Goal: Navigation & Orientation: Find specific page/section

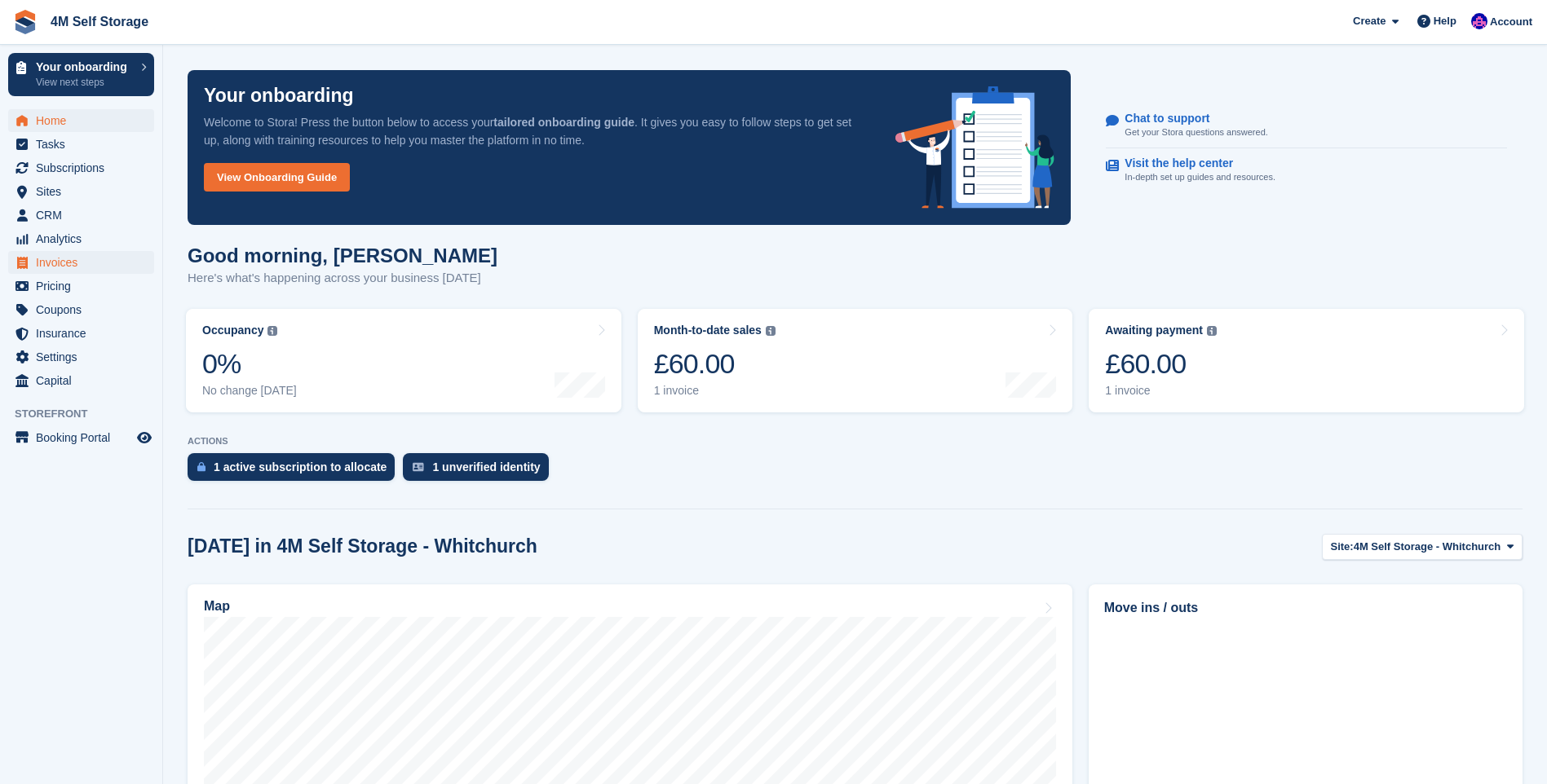
scroll to position [163, 0]
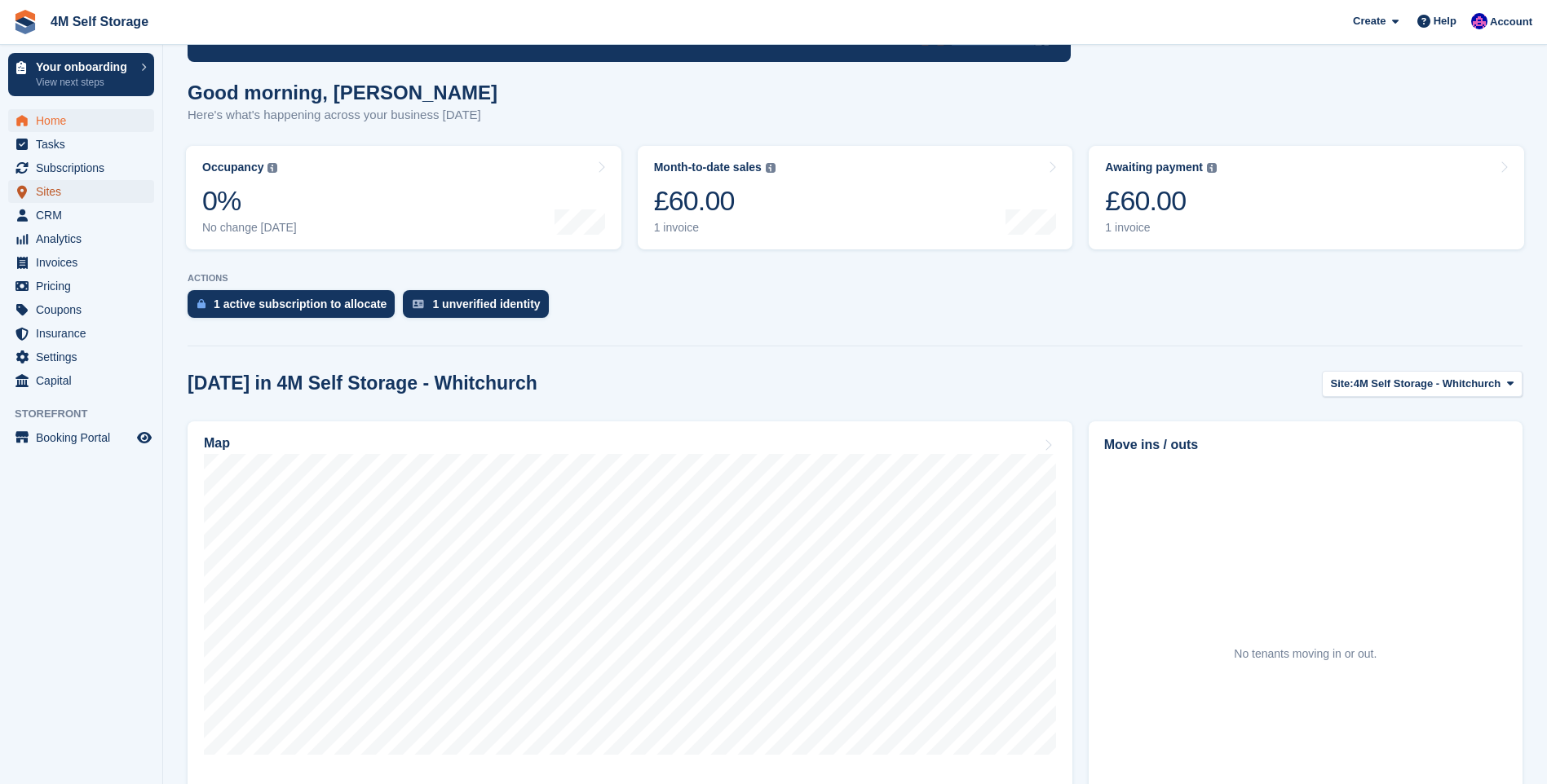
click at [80, 192] on span "Sites" at bounding box center [85, 192] width 98 height 23
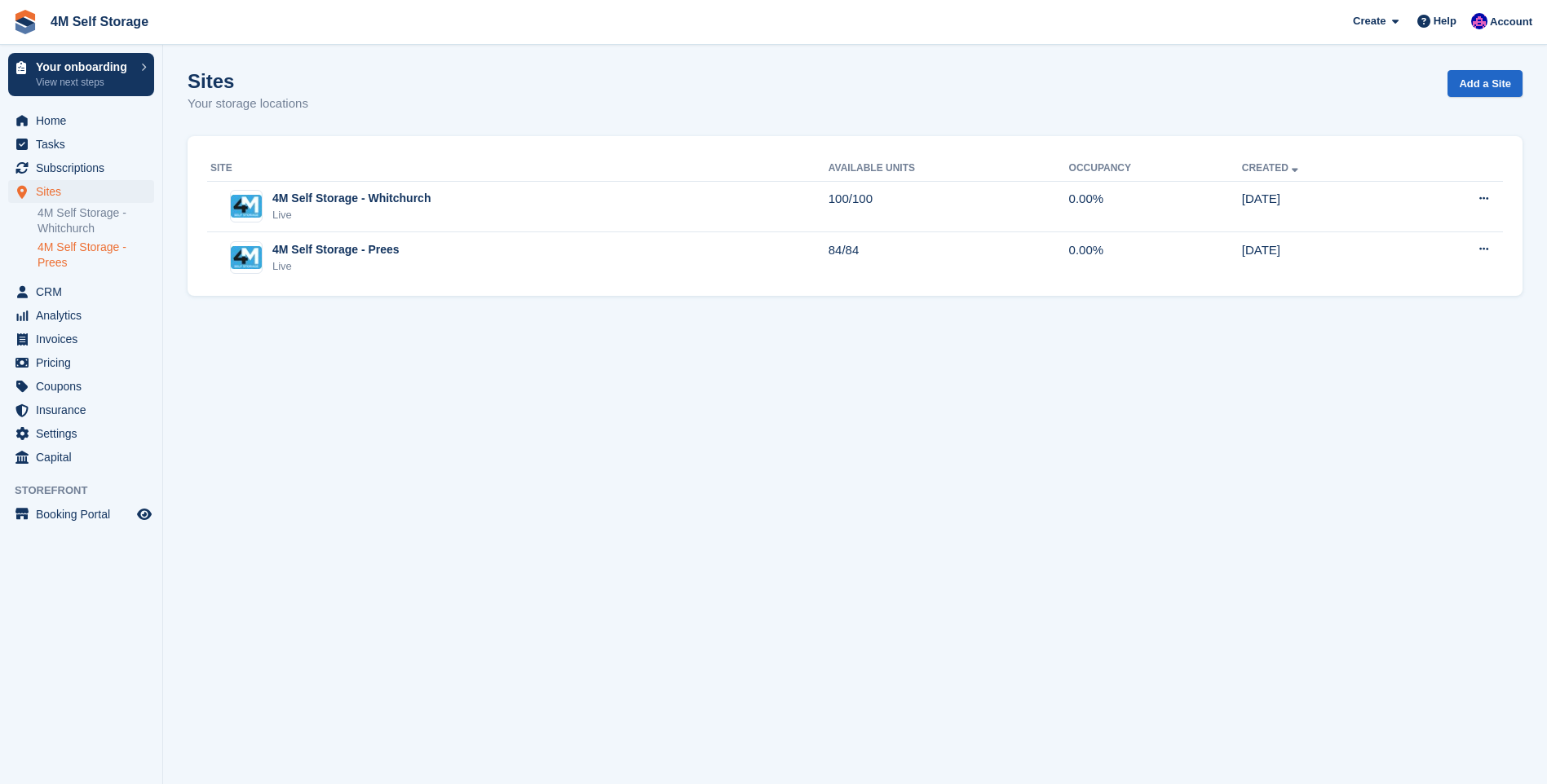
click at [74, 253] on link "4M Self Storage - Prees" at bounding box center [96, 255] width 117 height 31
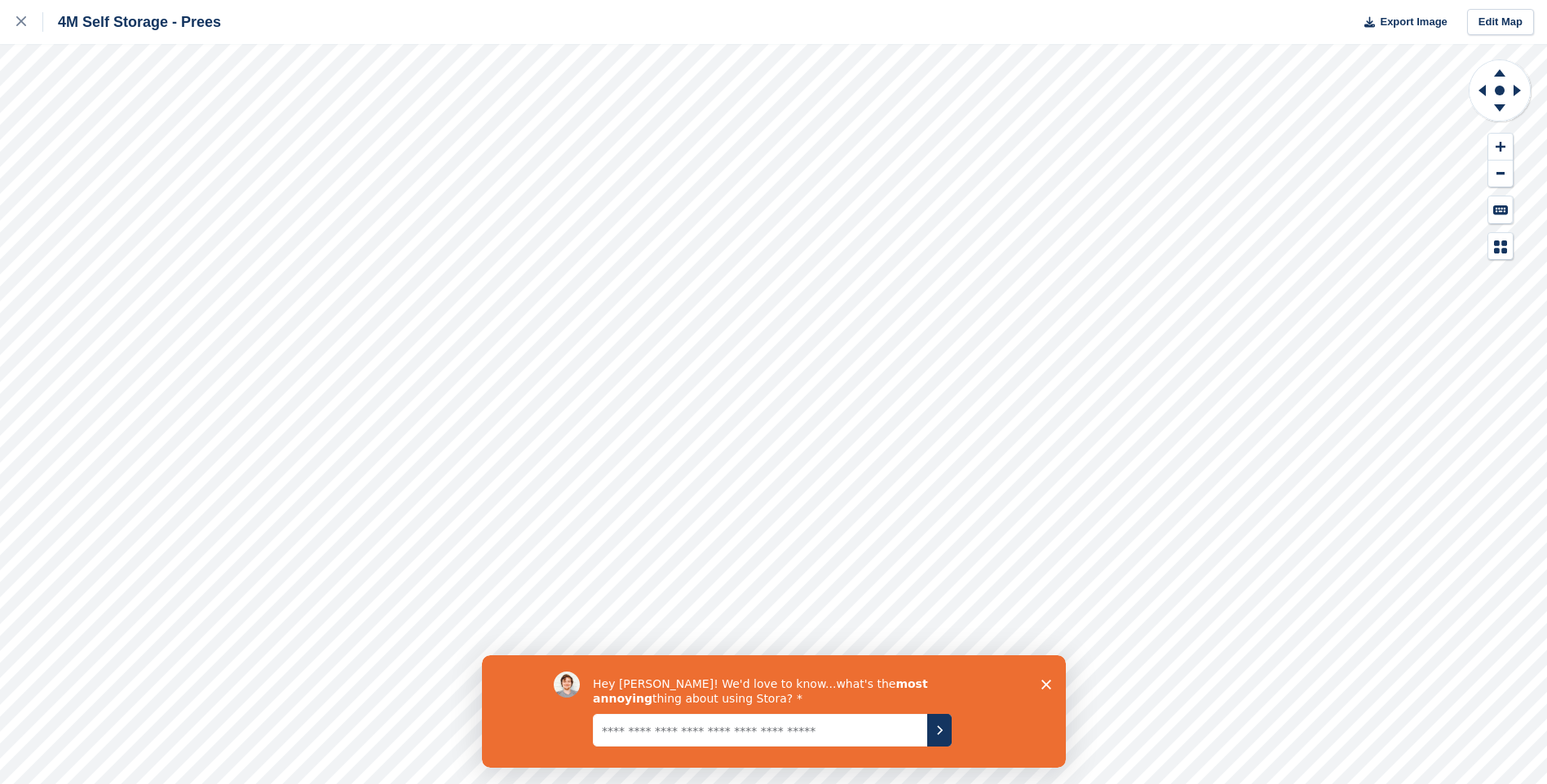
click at [1047, 683] on icon "Close survey" at bounding box center [1046, 684] width 10 height 10
